Goal: Task Accomplishment & Management: Manage account settings

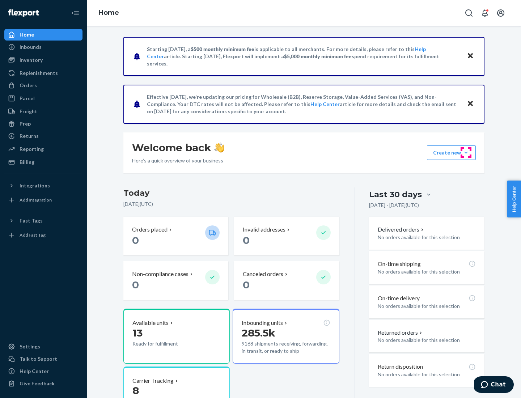
click at [466, 153] on button "Create new Create new inbound Create new order Create new product" at bounding box center [451, 152] width 49 height 14
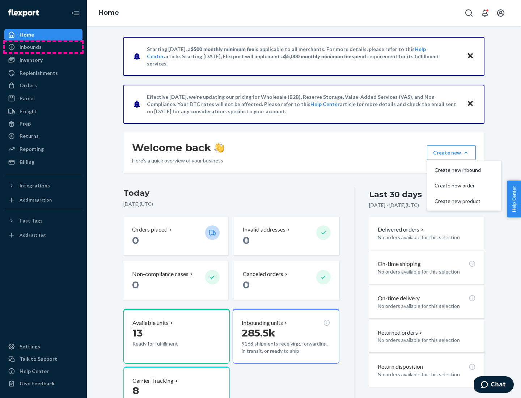
click at [43, 47] on div "Inbounds" at bounding box center [43, 47] width 77 height 10
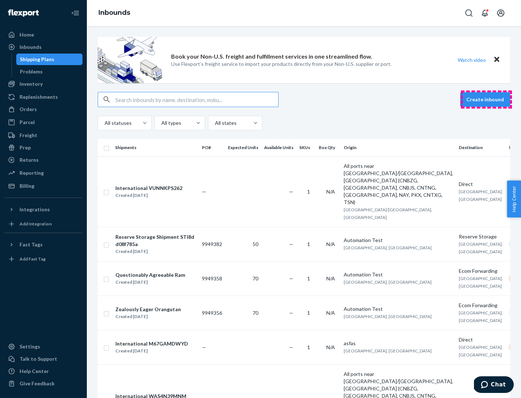
click at [486, 99] on button "Create inbound" at bounding box center [485, 99] width 50 height 14
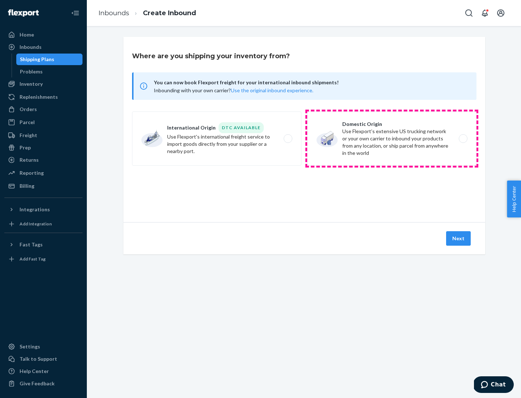
click at [392, 139] on label "Domestic Origin Use Flexport’s extensive US trucking network or your own carrie…" at bounding box center [391, 138] width 169 height 54
click at [463, 139] on input "Domestic Origin Use Flexport’s extensive US trucking network or your own carrie…" at bounding box center [465, 138] width 5 height 5
radio input "true"
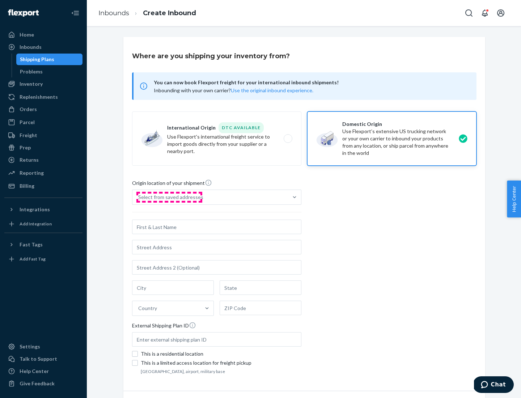
click at [169, 197] on div "Select from saved addresses" at bounding box center [170, 196] width 65 height 7
click at [139, 197] on input "Select from saved addresses" at bounding box center [138, 196] width 1 height 7
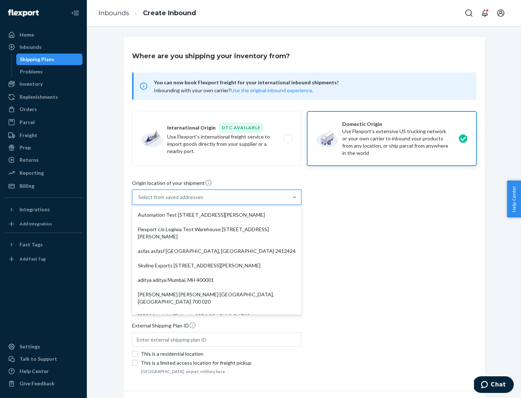
scroll to position [3, 0]
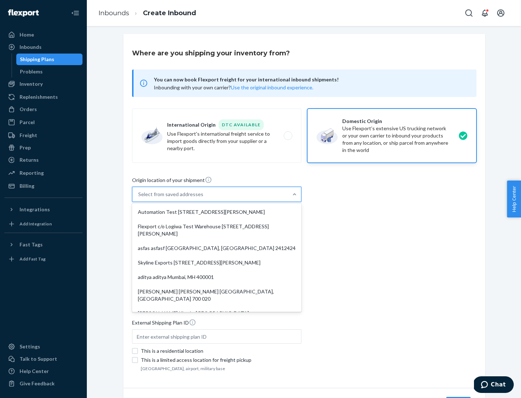
click at [217, 212] on div "Automation Test [STREET_ADDRESS][PERSON_NAME]" at bounding box center [216, 212] width 166 height 14
click at [139, 198] on input "option Automation Test [STREET_ADDRESS][PERSON_NAME]. 9 results available. Use …" at bounding box center [138, 194] width 1 height 7
type input "Automation Test"
type input "9th Floor"
type input "[GEOGRAPHIC_DATA]"
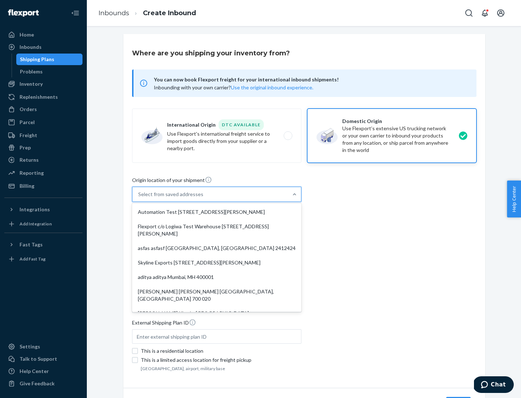
type input "CA"
type input "94104"
type input "[STREET_ADDRESS][PERSON_NAME]"
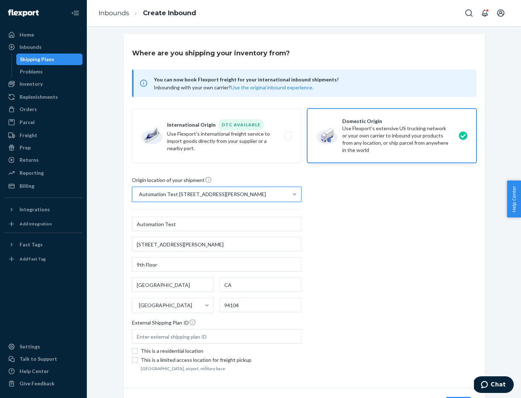
scroll to position [42, 0]
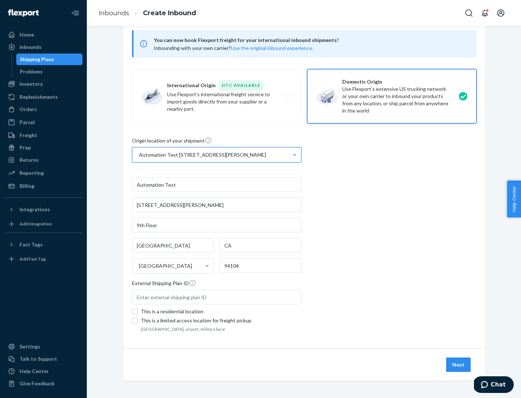
click at [459, 365] on button "Next" at bounding box center [458, 364] width 25 height 14
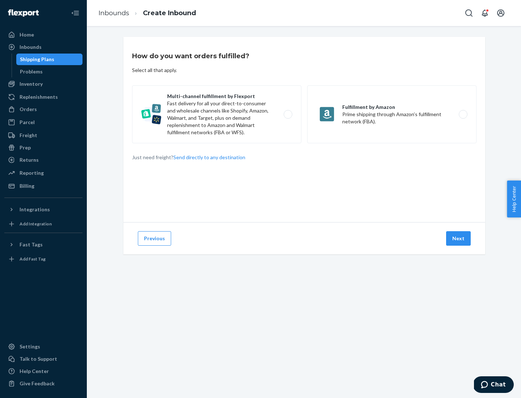
click at [217, 114] on label "Multi-channel fulfillment by Flexport Fast delivery for all your direct-to-cons…" at bounding box center [216, 114] width 169 height 58
click at [288, 114] on input "Multi-channel fulfillment by Flexport Fast delivery for all your direct-to-cons…" at bounding box center [290, 114] width 5 height 5
radio input "true"
click at [459, 238] on button "Next" at bounding box center [458, 238] width 25 height 14
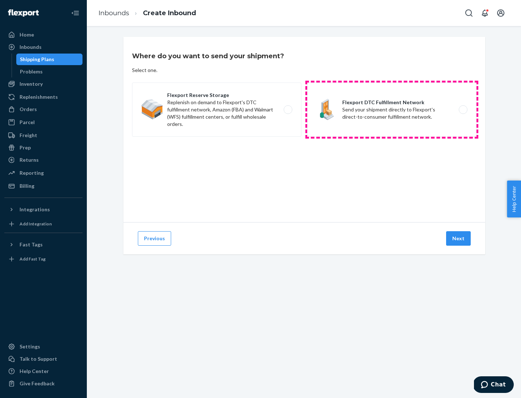
click at [392, 110] on label "Flexport DTC Fulfillment Network Send your shipment directly to Flexport's dire…" at bounding box center [391, 109] width 169 height 54
click at [463, 110] on input "Flexport DTC Fulfillment Network Send your shipment directly to Flexport's dire…" at bounding box center [465, 109] width 5 height 5
radio input "true"
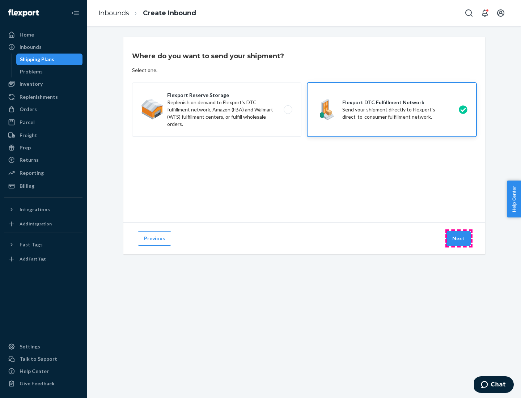
click at [459, 238] on button "Next" at bounding box center [458, 238] width 25 height 14
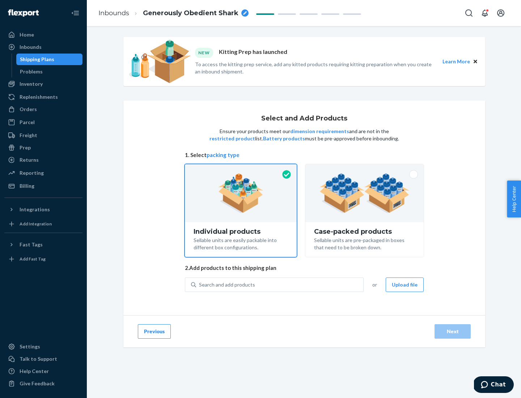
click at [365, 193] on img at bounding box center [364, 193] width 90 height 40
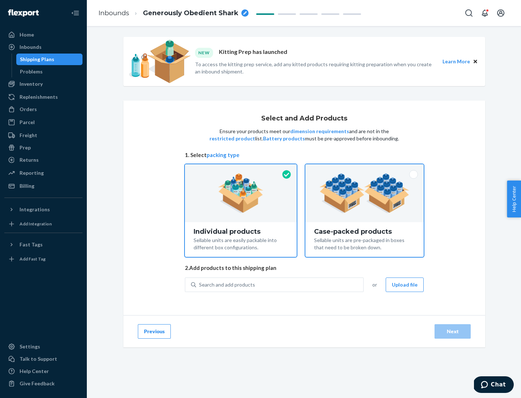
click at [365, 169] on input "Case-packed products Sellable units are pre-packaged in boxes that need to be b…" at bounding box center [364, 166] width 5 height 5
radio input "true"
radio input "false"
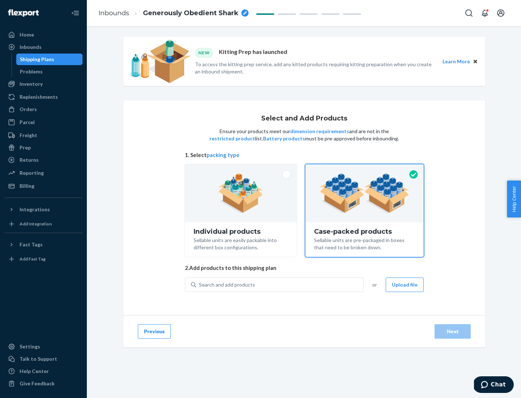
click at [280, 284] on div "Search and add products" at bounding box center [279, 284] width 167 height 13
click at [200, 284] on input "Search and add products" at bounding box center [199, 284] width 1 height 7
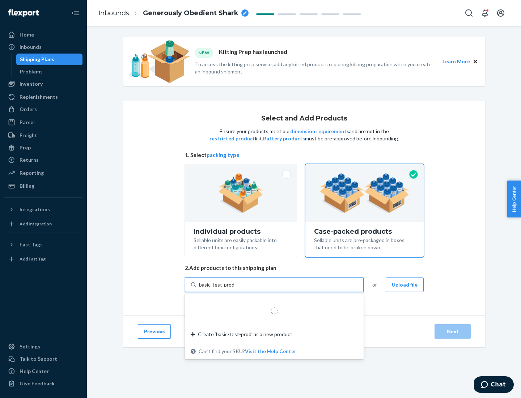
type input "basic-test-product-1"
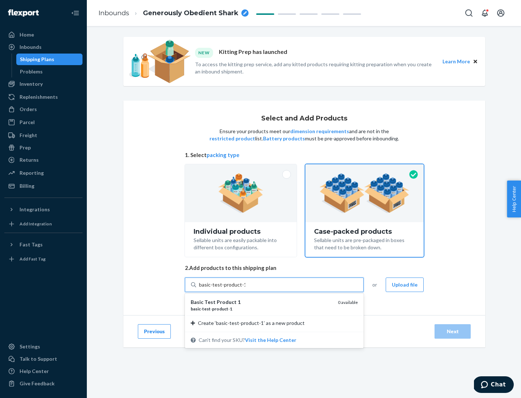
click at [261, 309] on div "basic - test - product - 1" at bounding box center [261, 309] width 141 height 6
click at [245, 288] on input "basic-test-product-1" at bounding box center [222, 284] width 46 height 7
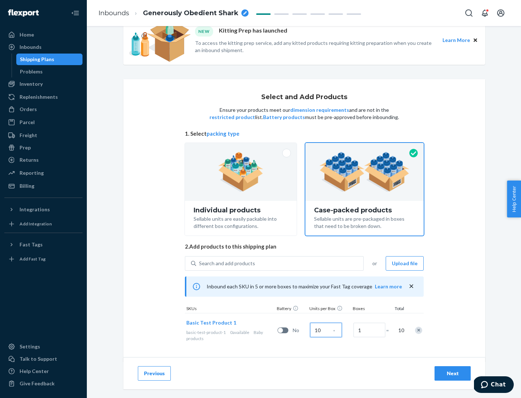
scroll to position [26, 0]
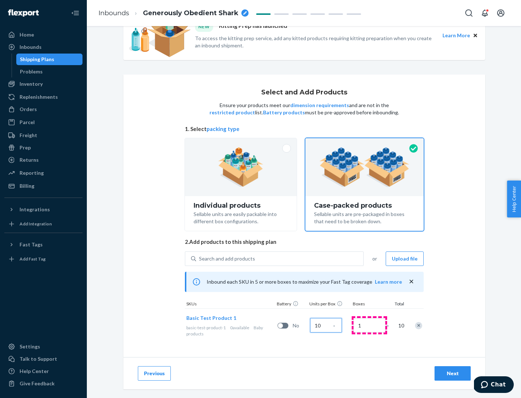
type input "10"
type input "7"
click at [452, 373] on div "Next" at bounding box center [453, 373] width 24 height 7
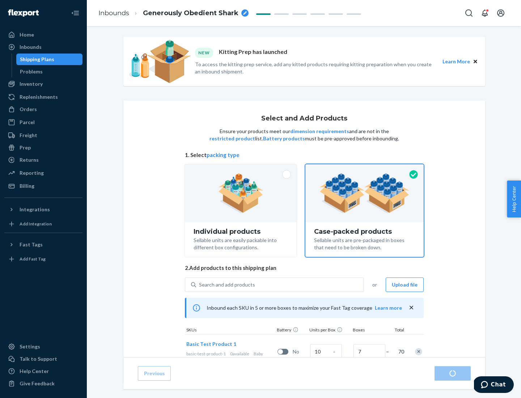
radio input "true"
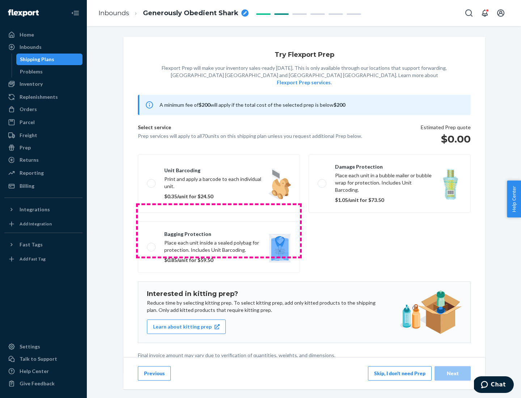
scroll to position [2, 0]
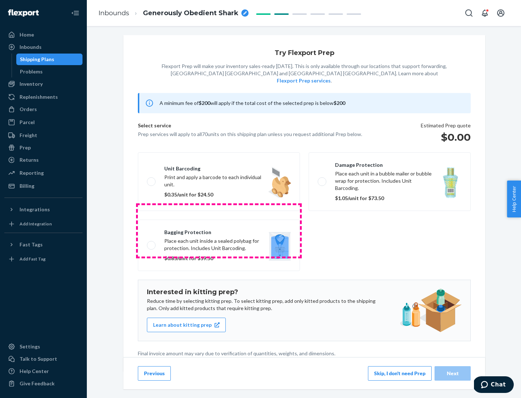
click at [219, 230] on label "Bagging protection Place each unit inside a sealed polybag for protection. Incl…" at bounding box center [219, 245] width 162 height 51
click at [152, 243] on input "Bagging protection Place each unit inside a sealed polybag for protection. Incl…" at bounding box center [149, 245] width 5 height 5
checkbox input "true"
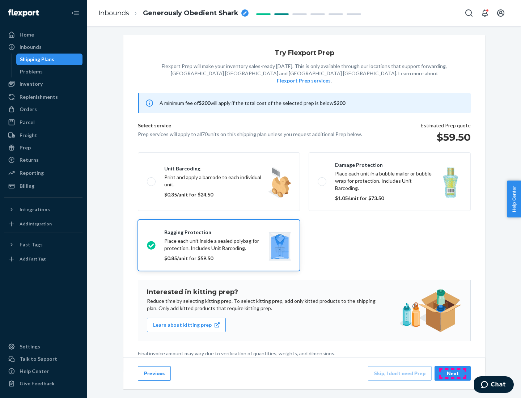
click at [452, 373] on div "Next" at bounding box center [453, 373] width 24 height 7
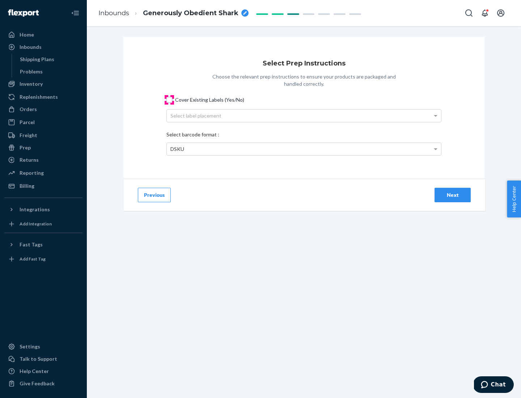
click at [169, 99] on input "Cover Existing Labels (Yes/No)" at bounding box center [169, 100] width 6 height 6
checkbox input "true"
click at [304, 115] on div "Select label placement" at bounding box center [304, 116] width 274 height 12
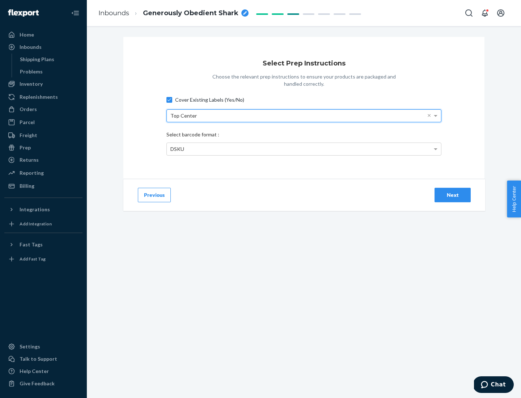
click at [304, 149] on div "DSKU" at bounding box center [304, 149] width 274 height 12
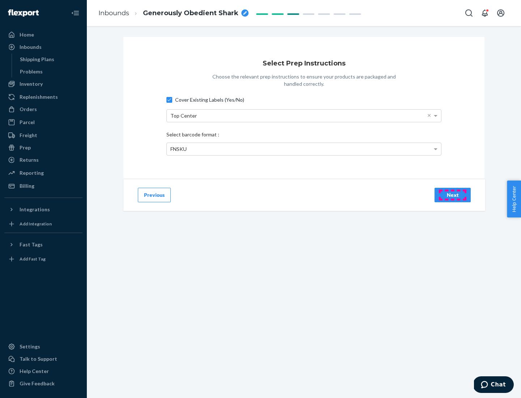
click at [452, 195] on div "Next" at bounding box center [453, 194] width 24 height 7
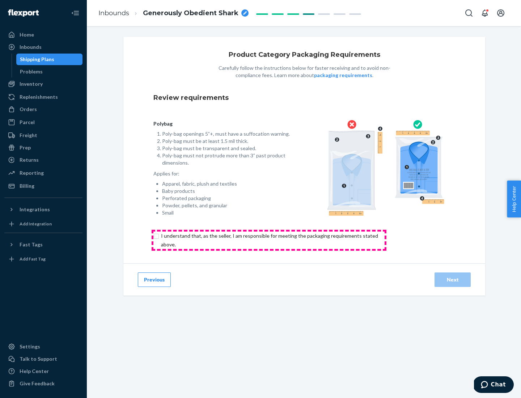
click at [269, 240] on input "checkbox" at bounding box center [273, 239] width 241 height 17
checkbox input "true"
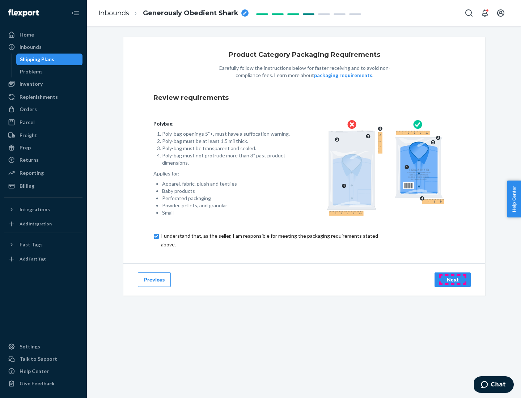
click at [452, 279] on div "Next" at bounding box center [453, 279] width 24 height 7
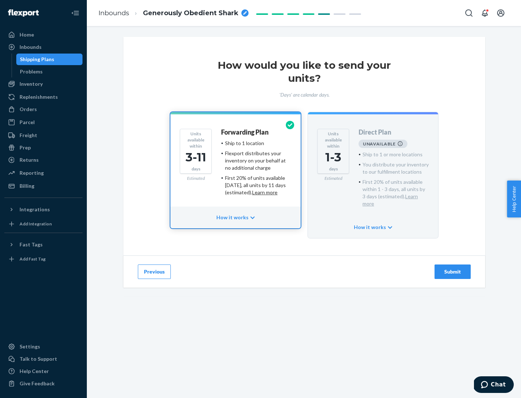
click at [245, 132] on h4 "Forwarding Plan" at bounding box center [244, 132] width 47 height 7
click at [452, 268] on div "Submit" at bounding box center [453, 271] width 24 height 7
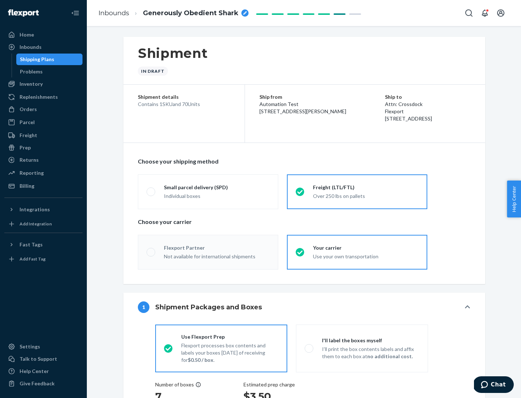
radio input "true"
radio input "false"
radio input "true"
radio input "false"
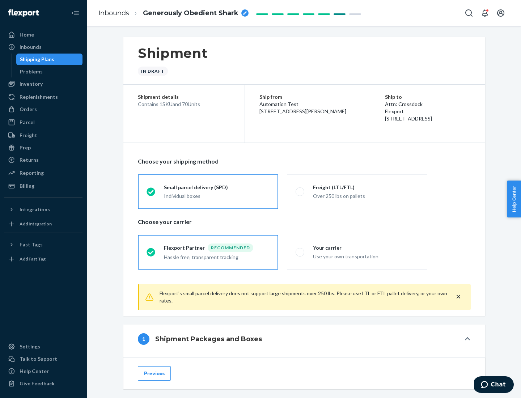
click at [357, 191] on div "Over 250 lbs on pallets" at bounding box center [366, 195] width 106 height 9
click at [300, 191] on input "Freight (LTL/FTL) Over 250 lbs on pallets" at bounding box center [297, 191] width 5 height 5
radio input "true"
radio input "false"
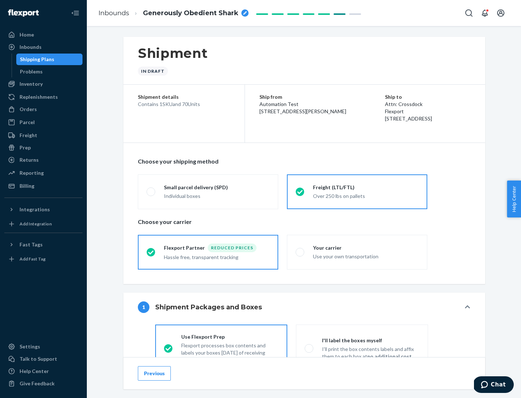
scroll to position [40, 0]
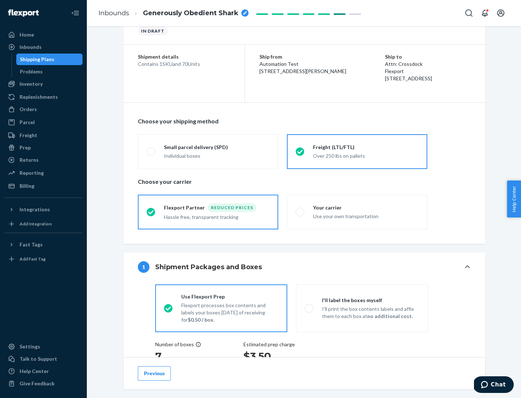
click at [208, 212] on div "Hassle free, transparent tracking" at bounding box center [217, 216] width 106 height 9
click at [151, 212] on input "Flexport Partner Reduced prices Hassle free, transparent tracking" at bounding box center [148, 211] width 5 height 5
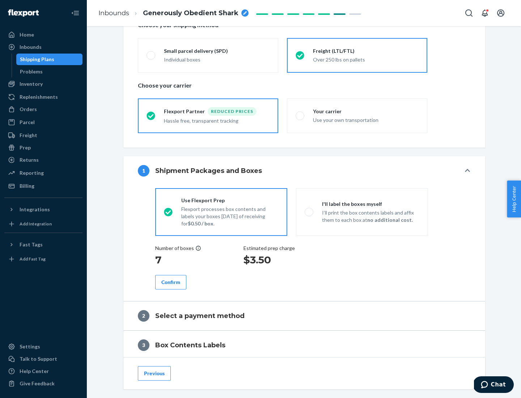
click at [362, 212] on p "I’ll print the box contents labels and affix them to each box at no additional …" at bounding box center [370, 216] width 97 height 14
click at [309, 212] on input "I'll label the boxes myself I’ll print the box contents labels and affix them t…" at bounding box center [307, 211] width 5 height 5
radio input "true"
radio input "false"
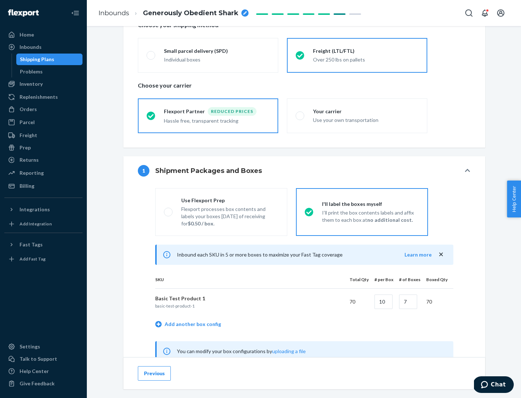
scroll to position [226, 0]
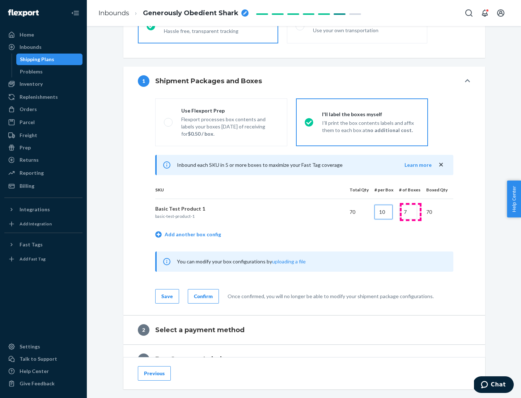
type input "10"
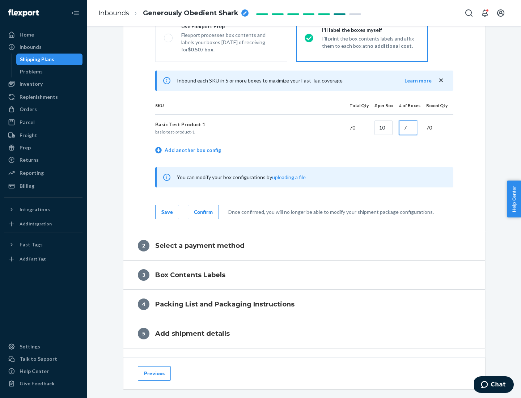
type input "7"
click at [202, 212] on div "Confirm" at bounding box center [203, 211] width 19 height 7
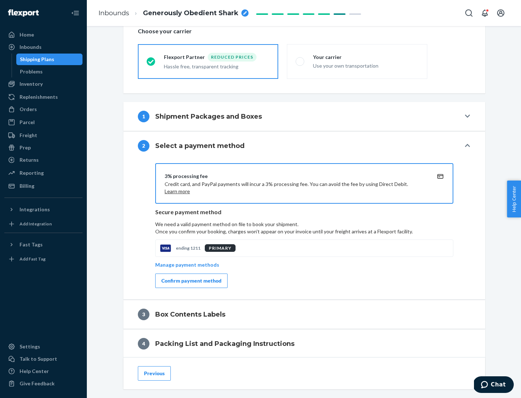
scroll to position [259, 0]
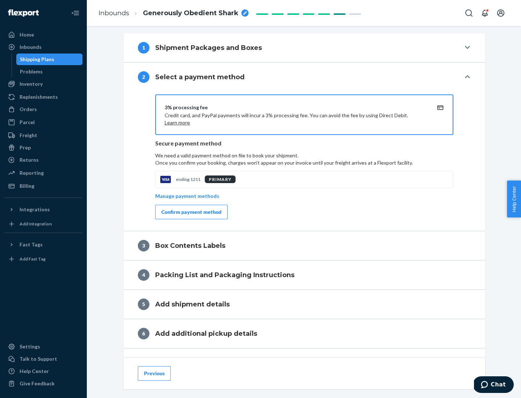
click at [191, 212] on div "Confirm payment method" at bounding box center [191, 211] width 60 height 7
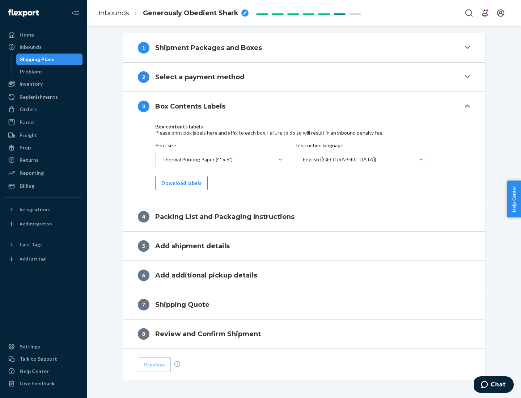
scroll to position [230, 0]
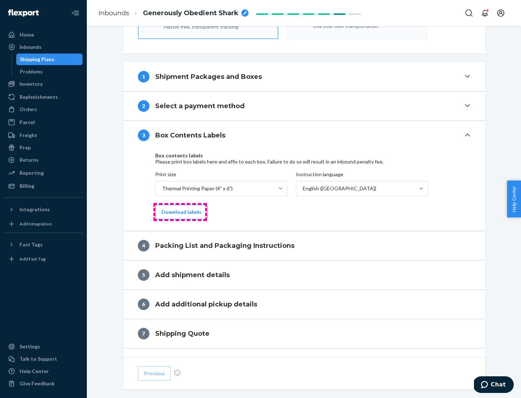
click at [180, 212] on button "Download labels" at bounding box center [181, 212] width 52 height 14
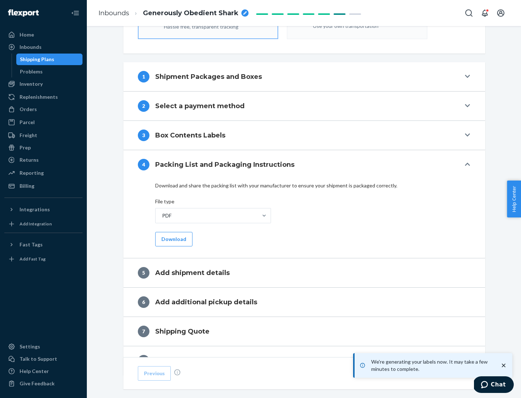
scroll to position [258, 0]
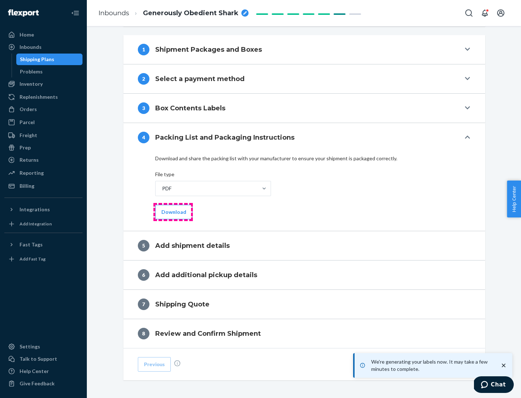
click at [173, 212] on button "Download" at bounding box center [173, 212] width 37 height 14
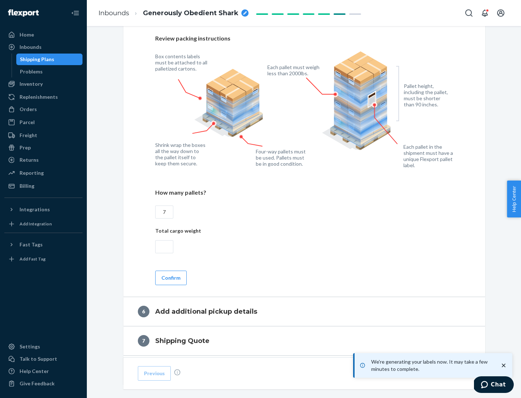
scroll to position [499, 0]
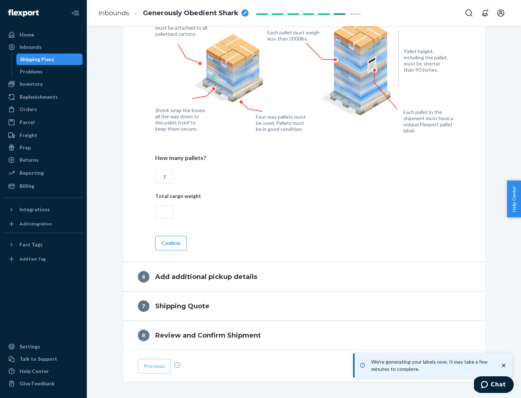
type input "7"
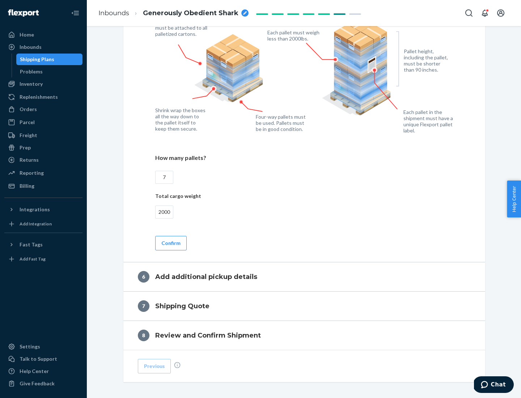
scroll to position [530, 0]
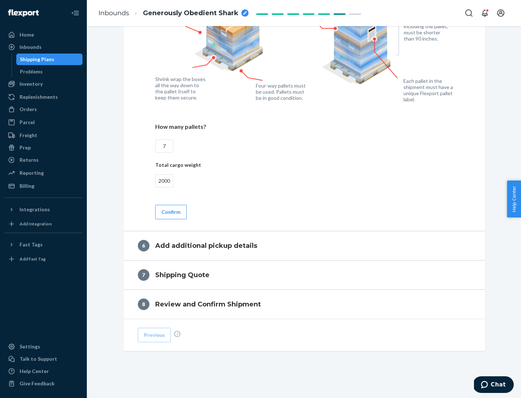
type input "2000"
click at [170, 212] on button "Confirm" at bounding box center [170, 212] width 31 height 14
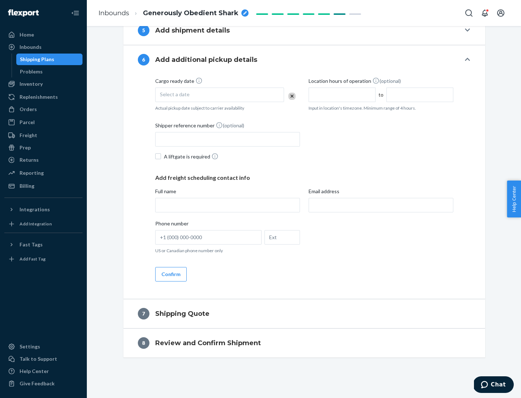
scroll to position [277, 0]
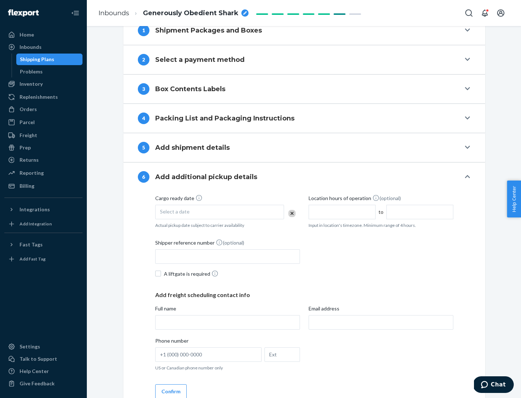
click at [220, 212] on div "Select a date" at bounding box center [219, 212] width 129 height 14
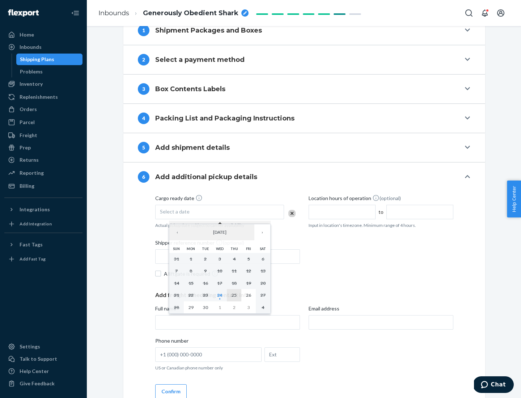
click at [234, 295] on abbr "25" at bounding box center [233, 294] width 5 height 5
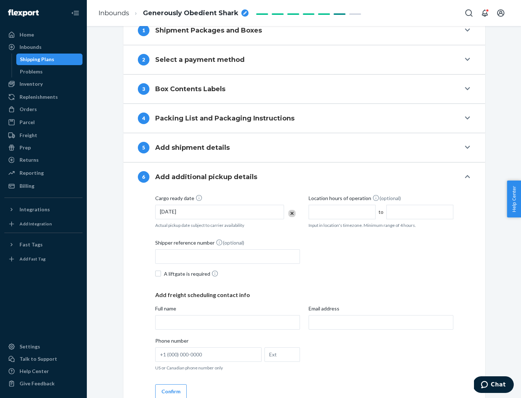
scroll to position [387, 0]
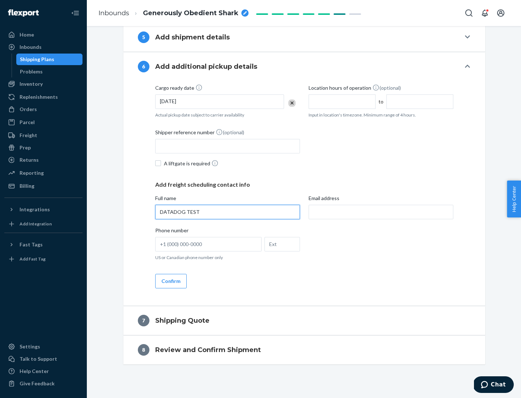
type input "DATADOG TEST"
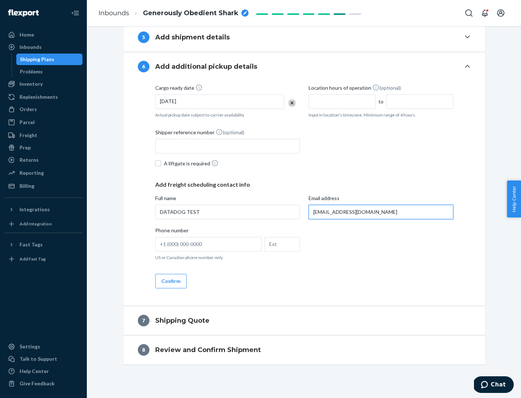
scroll to position [394, 0]
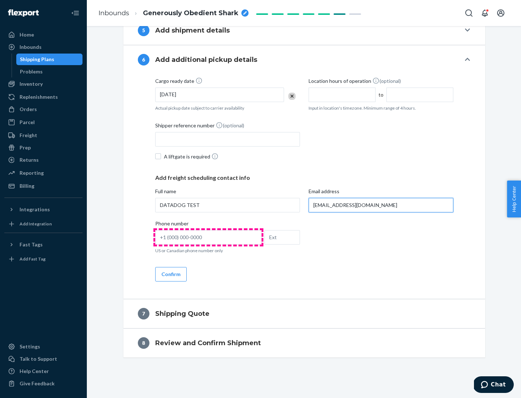
type input "[EMAIL_ADDRESS][DOMAIN_NAME]"
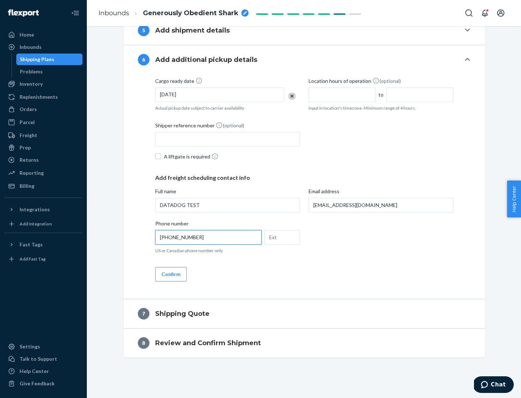
type input "[PHONE_NUMBER]"
click at [170, 274] on button "Confirm" at bounding box center [170, 274] width 31 height 14
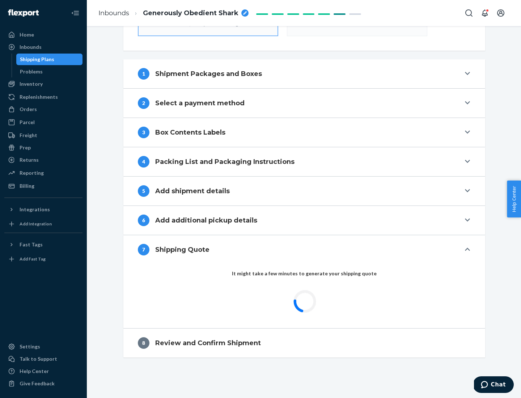
scroll to position [259, 0]
